Goal: Information Seeking & Learning: Compare options

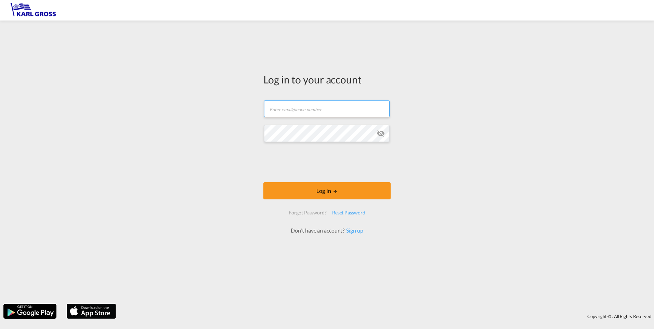
click at [278, 113] on input "text" at bounding box center [327, 108] width 126 height 17
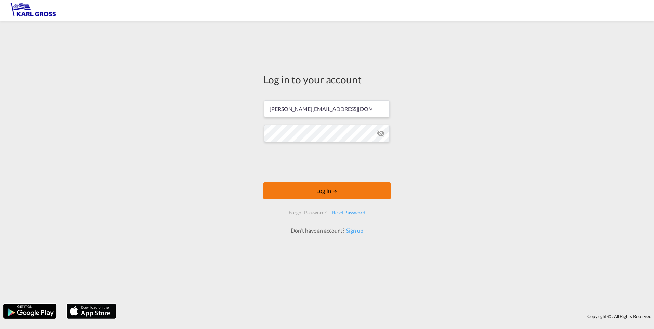
click at [343, 191] on button "Log In" at bounding box center [326, 190] width 127 height 17
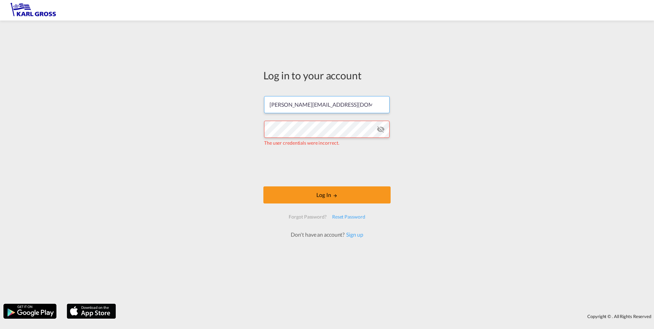
click at [314, 111] on input "[PERSON_NAME][EMAIL_ADDRESS][DOMAIN_NAME]" at bounding box center [327, 104] width 126 height 17
click at [313, 107] on input "[PERSON_NAME][EMAIL_ADDRESS][DOMAIN_NAME]" at bounding box center [327, 104] width 126 height 17
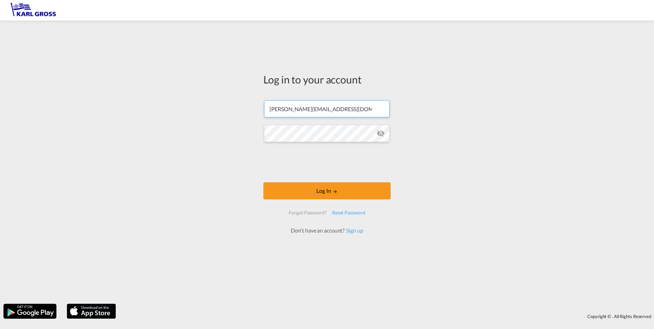
drag, startPoint x: 345, startPoint y: 112, endPoint x: 284, endPoint y: 112, distance: 61.2
click at [271, 112] on input "[PERSON_NAME][EMAIL_ADDRESS][DOMAIN_NAME]" at bounding box center [327, 108] width 126 height 17
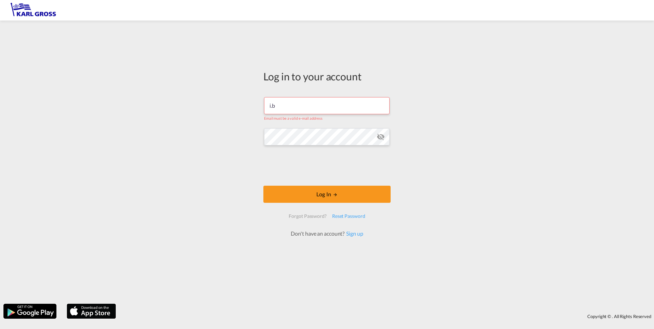
type input "[EMAIL_ADDRESS][DOMAIN_NAME]"
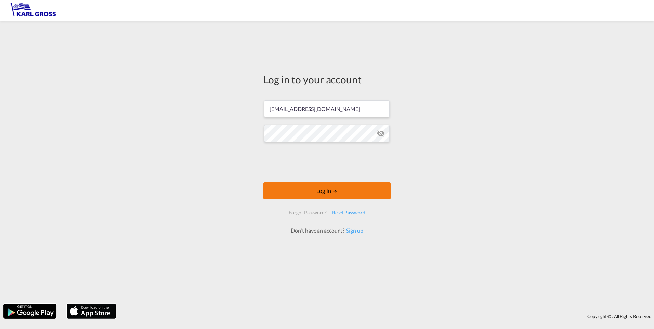
click at [340, 190] on button "Log In" at bounding box center [326, 190] width 127 height 17
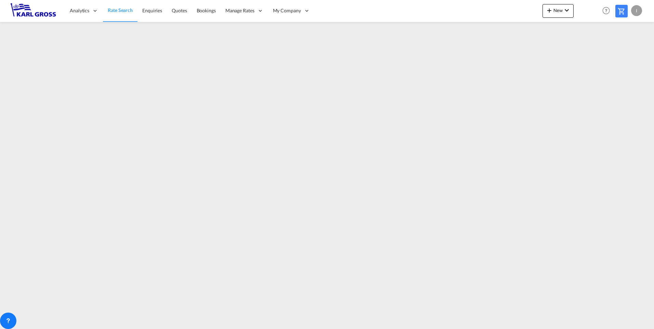
click at [128, 17] on link "Rate Search" at bounding box center [120, 11] width 35 height 22
